Goal: Task Accomplishment & Management: Manage account settings

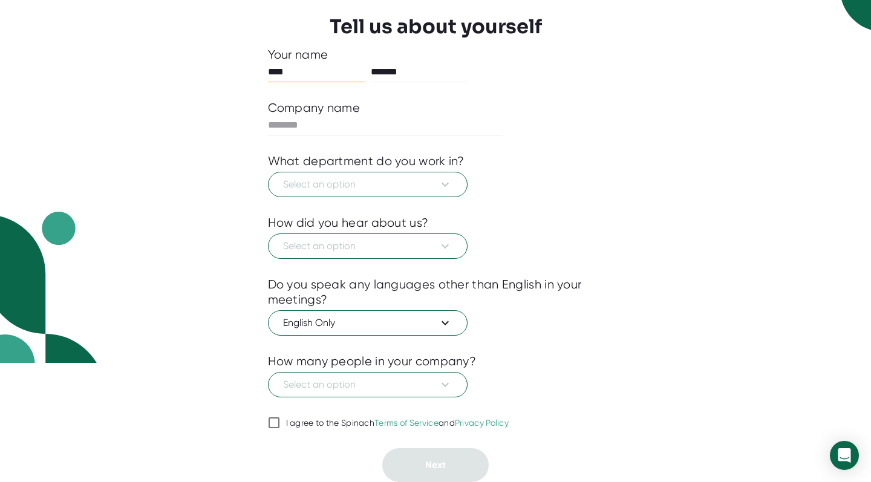
scroll to position [119, 0]
click at [270, 426] on input "I agree to the Spinach Terms of Service and Privacy Policy" at bounding box center [274, 423] width 12 height 15
click at [392, 241] on span "Select an option" at bounding box center [367, 246] width 169 height 15
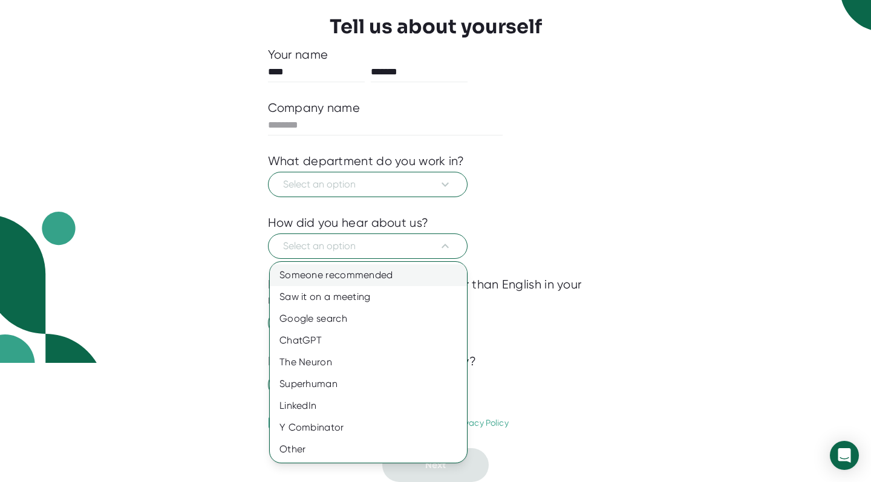
click at [381, 269] on div "Someone recommended" at bounding box center [368, 275] width 197 height 22
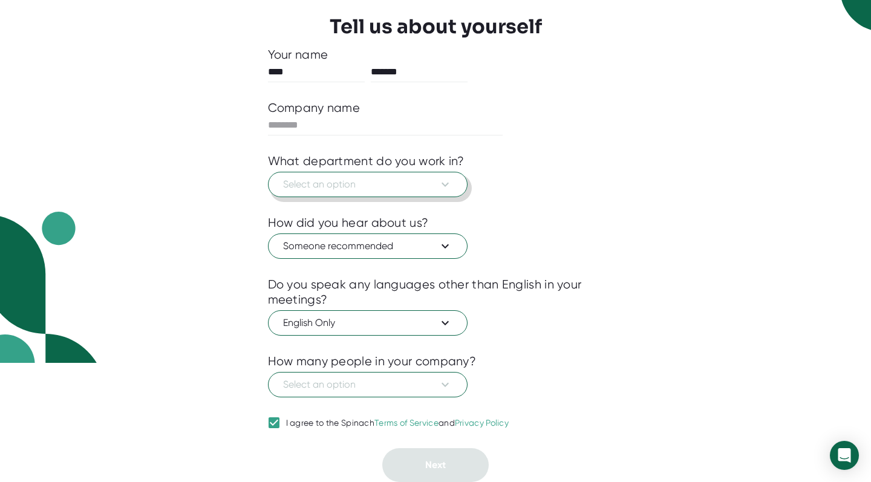
click at [402, 195] on button "Select an option" at bounding box center [368, 184] width 200 height 25
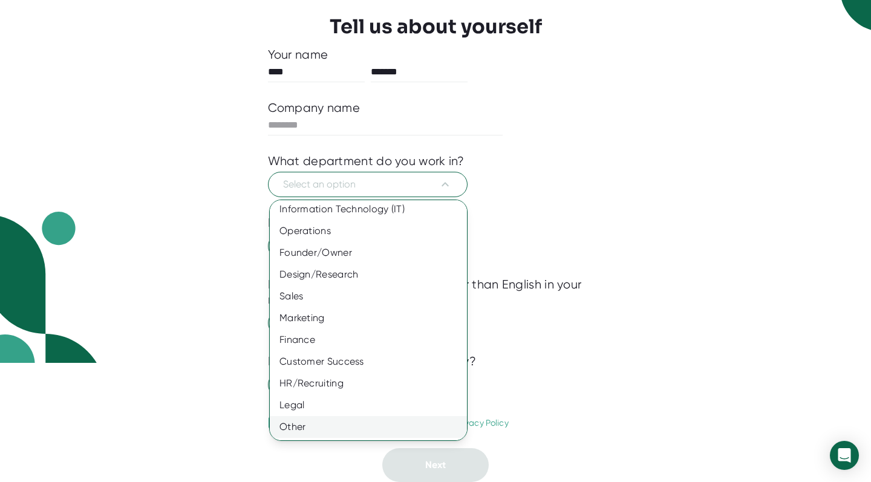
scroll to position [48, 0]
click at [330, 427] on div "Other" at bounding box center [368, 427] width 197 height 22
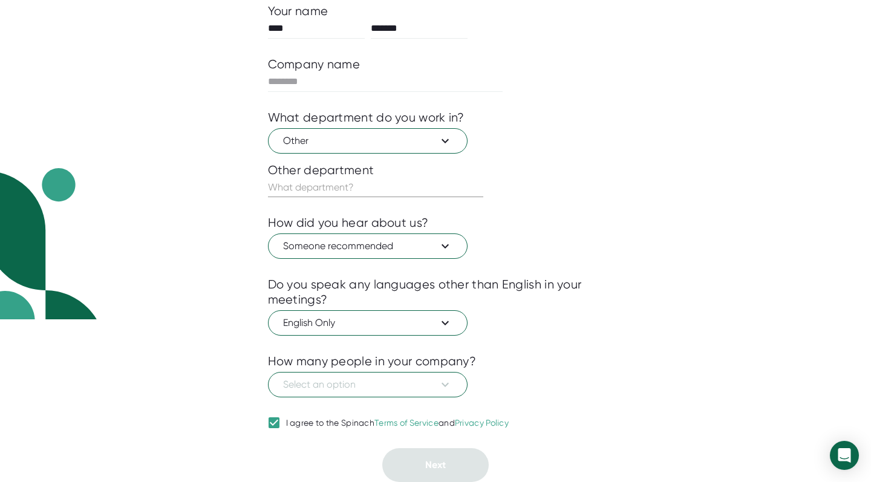
scroll to position [163, 0]
click at [423, 388] on span "Select an option" at bounding box center [367, 385] width 169 height 15
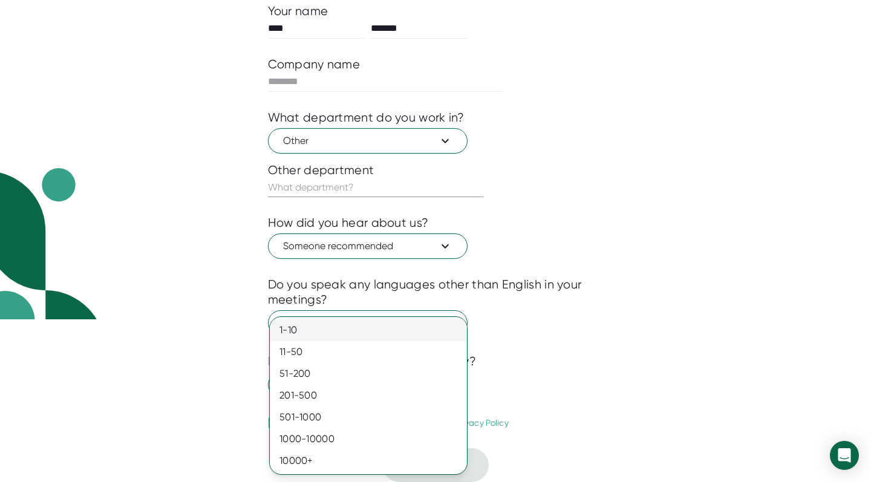
click at [394, 335] on div "1-10" at bounding box center [368, 330] width 197 height 22
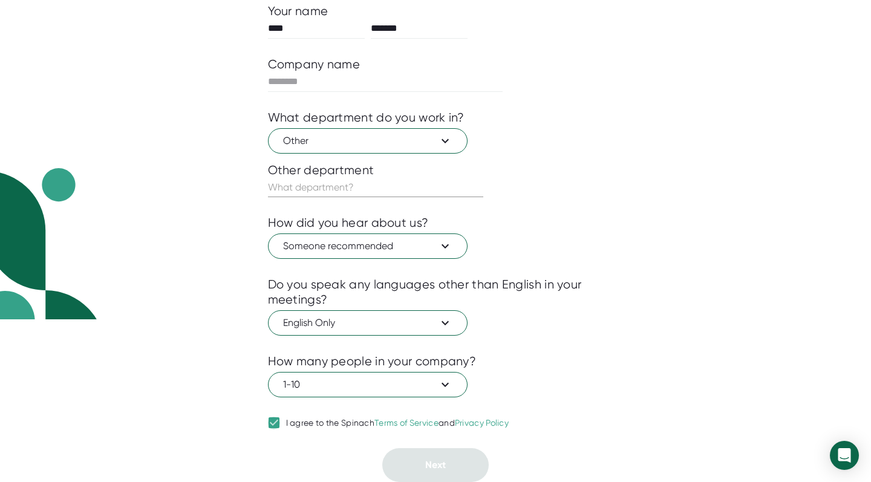
click at [276, 417] on input "I agree to the Spinach Terms of Service and Privacy Policy" at bounding box center [274, 423] width 12 height 15
click at [275, 424] on input "I agree to the Spinach Terms of Service and Privacy Policy" at bounding box center [274, 423] width 12 height 15
checkbox input "true"
click at [409, 192] on input "text" at bounding box center [375, 187] width 215 height 19
click at [414, 154] on div at bounding box center [436, 158] width 336 height 9
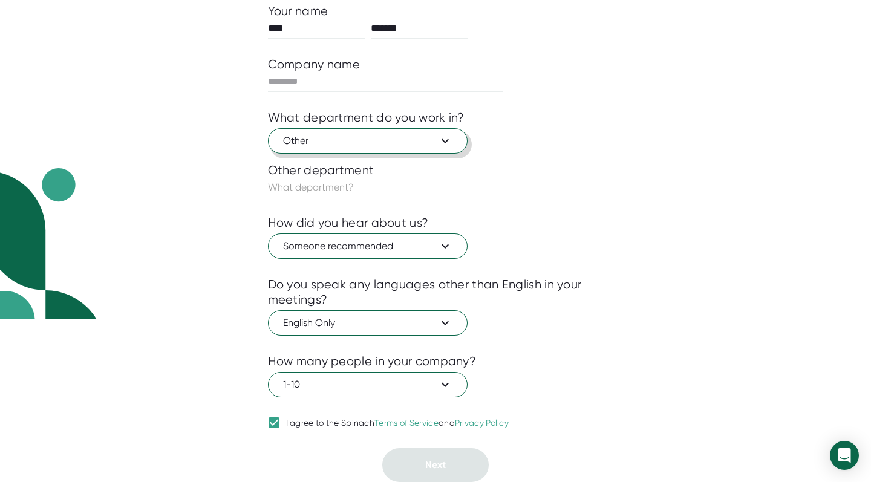
click at [413, 142] on span "Other" at bounding box center [367, 141] width 169 height 15
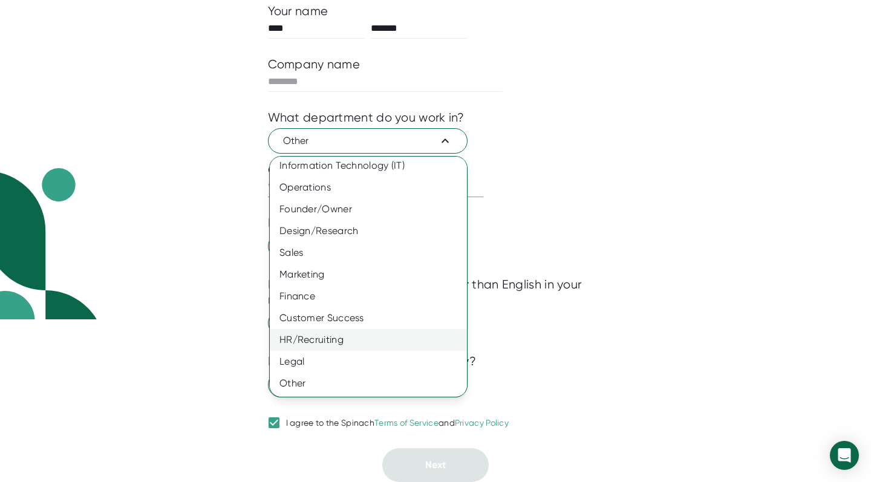
scroll to position [48, 0]
click at [350, 359] on div "Legal" at bounding box center [368, 362] width 197 height 22
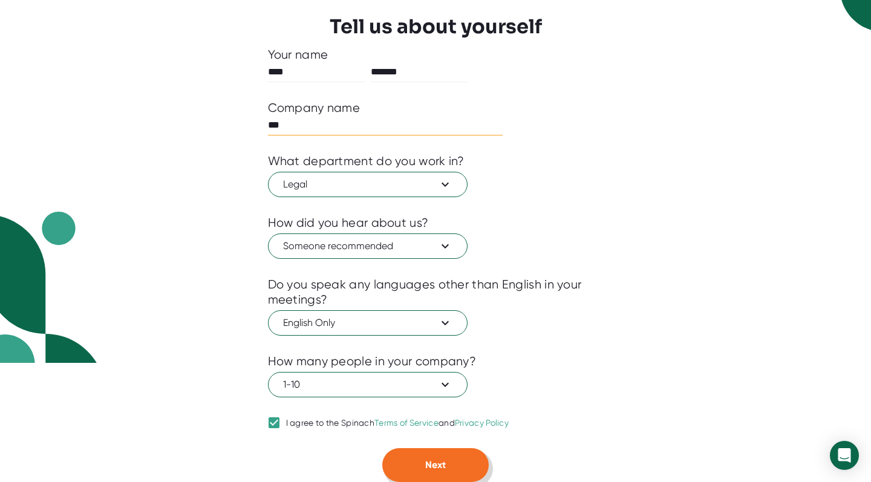
scroll to position [119, 0]
type input "***"
click at [425, 482] on button "Next" at bounding box center [435, 465] width 106 height 34
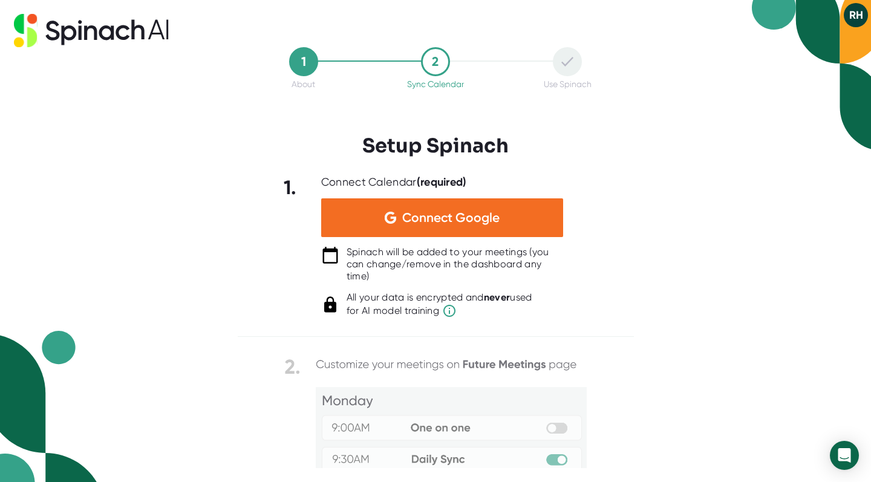
scroll to position [0, 0]
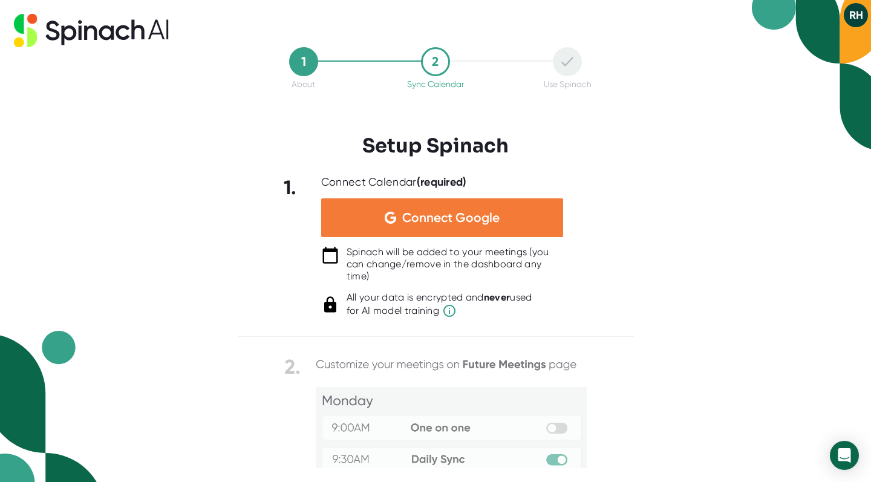
click at [468, 220] on span "Connect Google" at bounding box center [450, 218] width 97 height 12
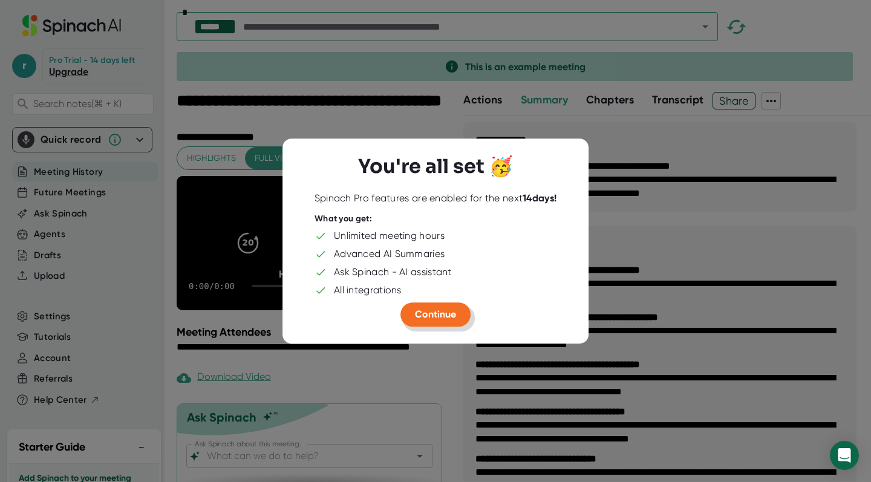
click at [435, 309] on span "Continue" at bounding box center [435, 314] width 41 height 11
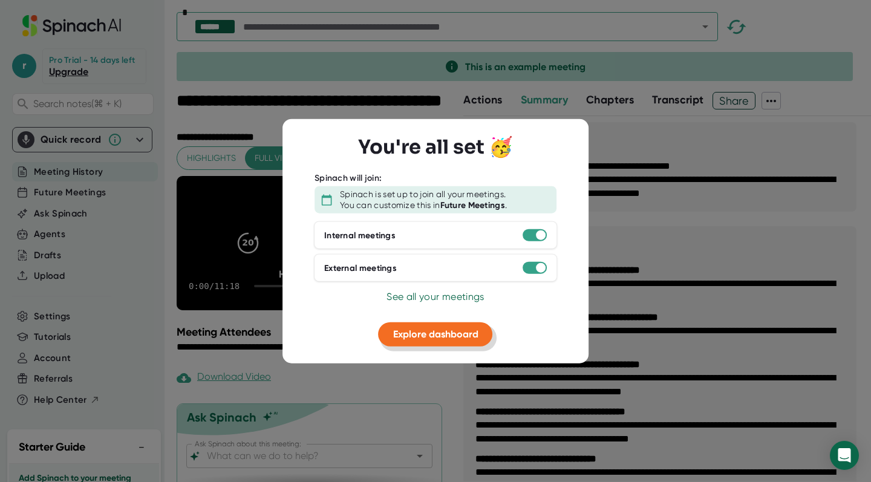
click at [438, 325] on button "Explore dashboard" at bounding box center [436, 334] width 114 height 24
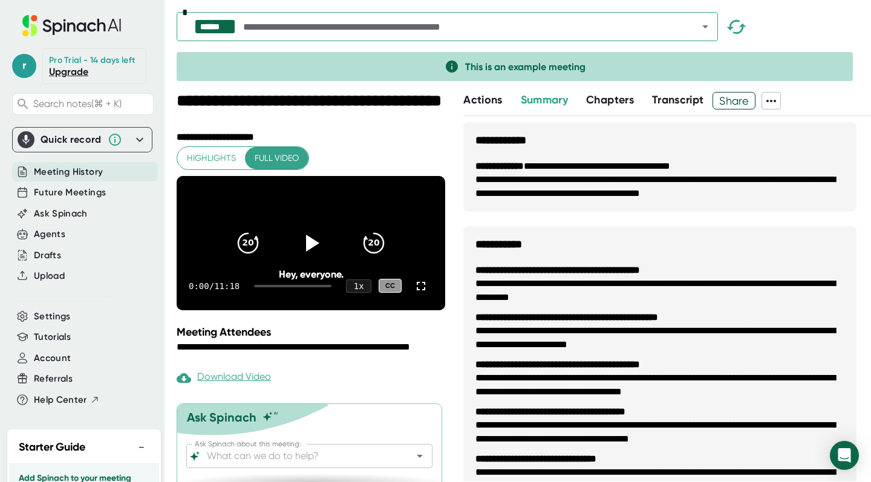
click at [140, 137] on icon at bounding box center [139, 139] width 15 height 15
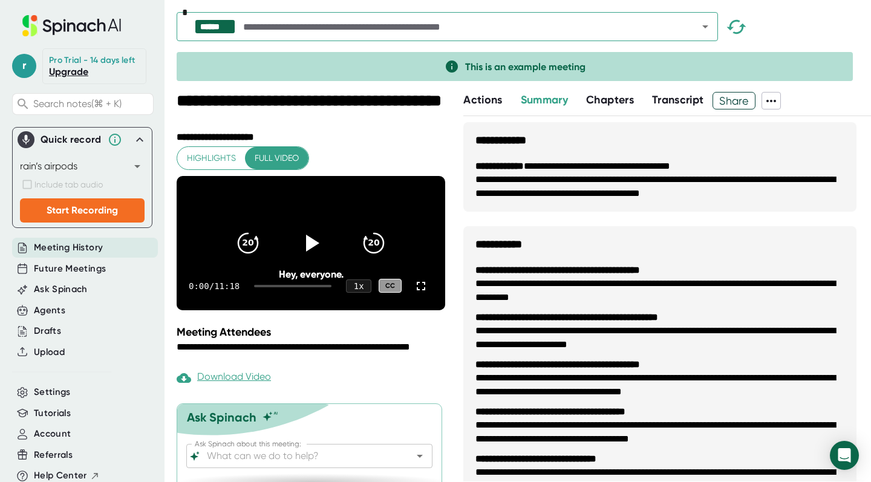
click at [144, 139] on icon at bounding box center [139, 139] width 15 height 15
